Goal: Task Accomplishment & Management: Manage account settings

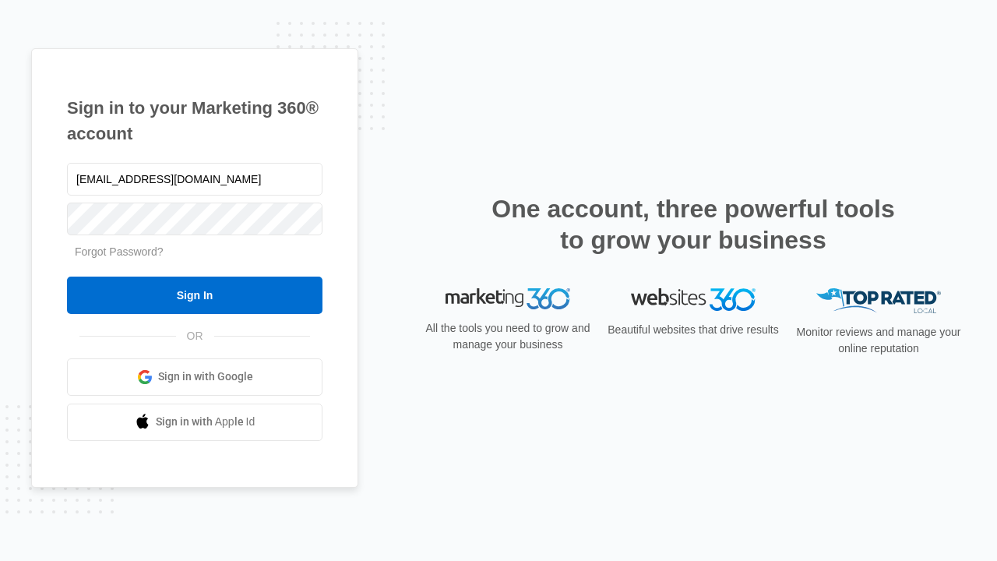
type input "[EMAIL_ADDRESS][DOMAIN_NAME]"
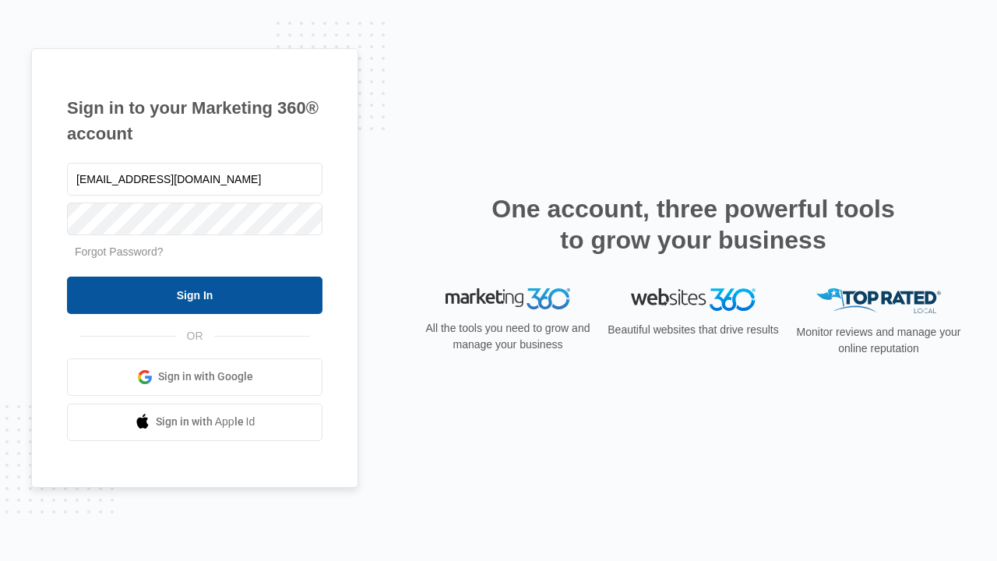
click at [195, 294] on input "Sign In" at bounding box center [194, 295] width 255 height 37
